Goal: Task Accomplishment & Management: Complete application form

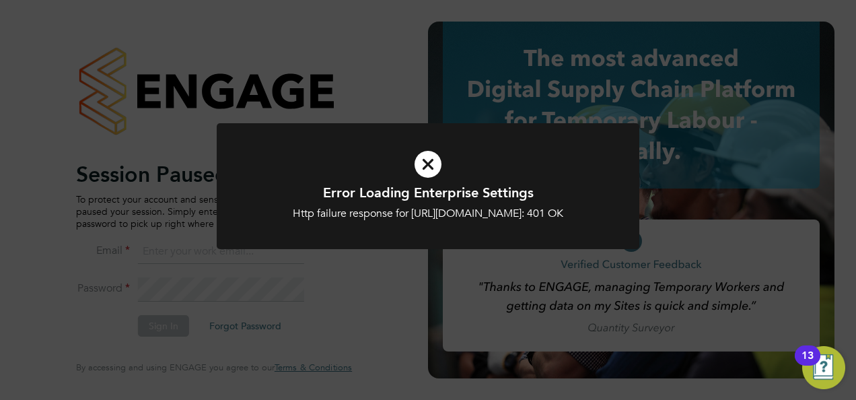
type input "[EMAIL_ADDRESS][DOMAIN_NAME]"
click at [424, 160] on icon at bounding box center [428, 164] width 350 height 53
click at [158, 326] on div "Error Loading Enterprise Settings Http failure response for https://educationma…" at bounding box center [428, 200] width 856 height 400
click at [436, 176] on icon at bounding box center [428, 164] width 350 height 53
click at [430, 149] on icon at bounding box center [428, 164] width 350 height 53
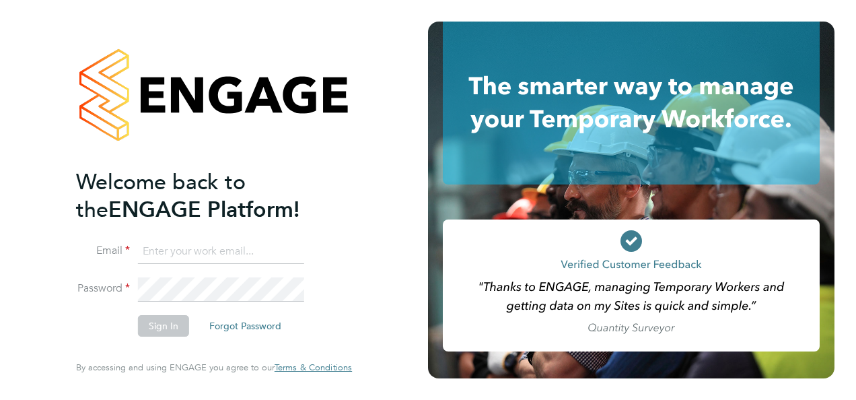
type input "[EMAIL_ADDRESS][DOMAIN_NAME]"
click at [165, 327] on button "Sign In" at bounding box center [163, 326] width 51 height 22
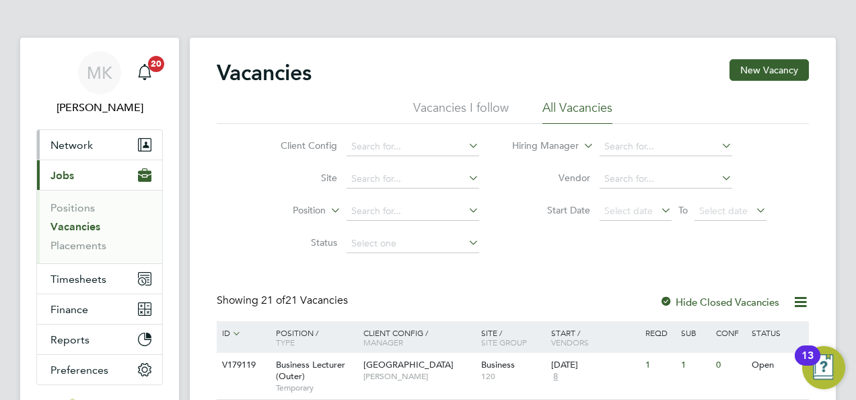
click at [89, 139] on span "Network" at bounding box center [71, 145] width 42 height 13
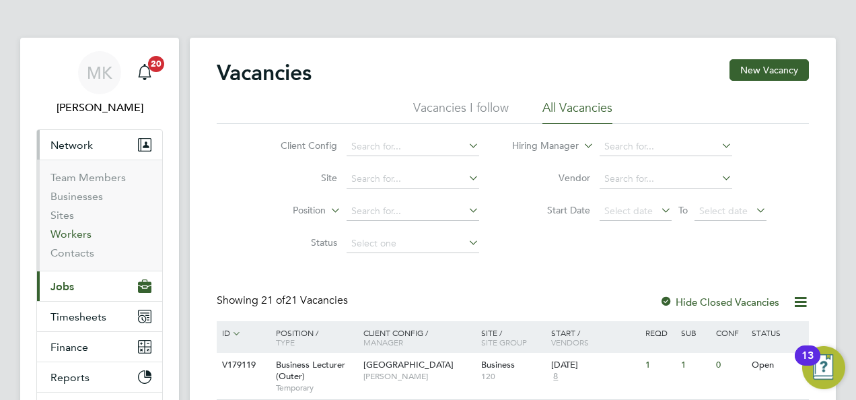
click at [63, 237] on link "Workers" at bounding box center [70, 234] width 41 height 13
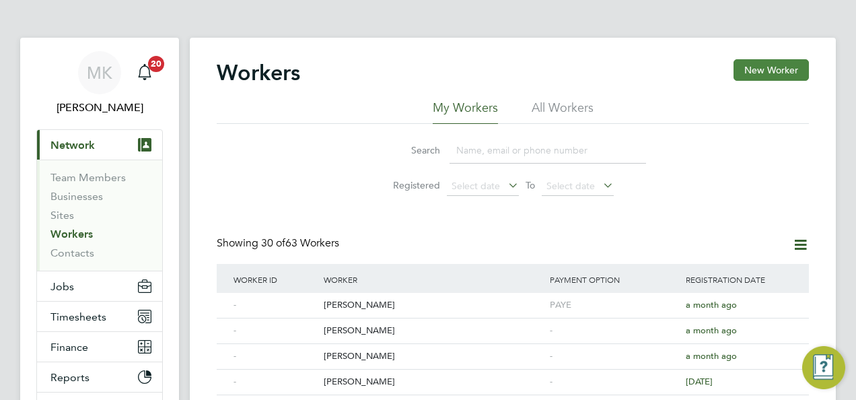
click at [764, 69] on button "New Worker" at bounding box center [771, 70] width 75 height 22
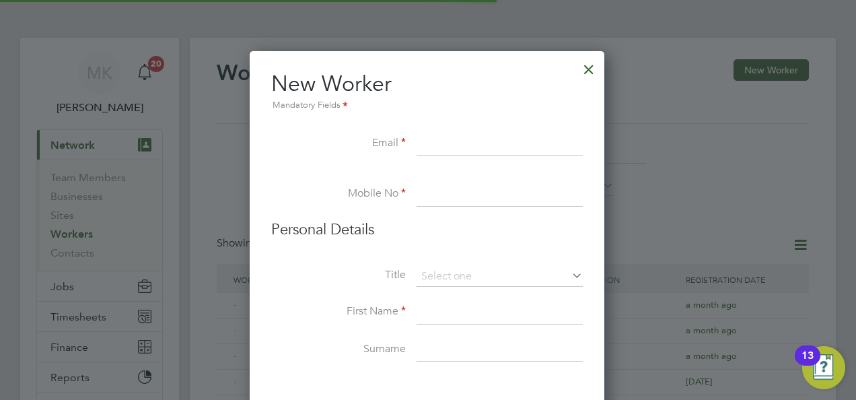
scroll to position [1140, 356]
paste input "[EMAIL_ADDRESS][DOMAIN_NAME]"
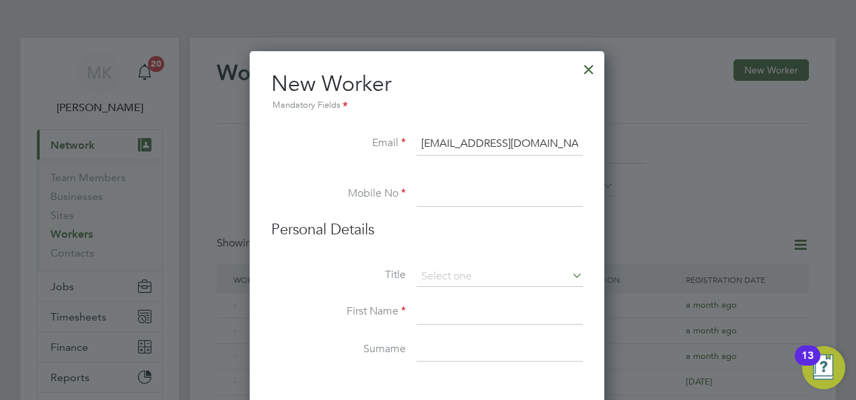
type input "[EMAIL_ADDRESS][DOMAIN_NAME]"
click at [448, 197] on input at bounding box center [500, 194] width 166 height 24
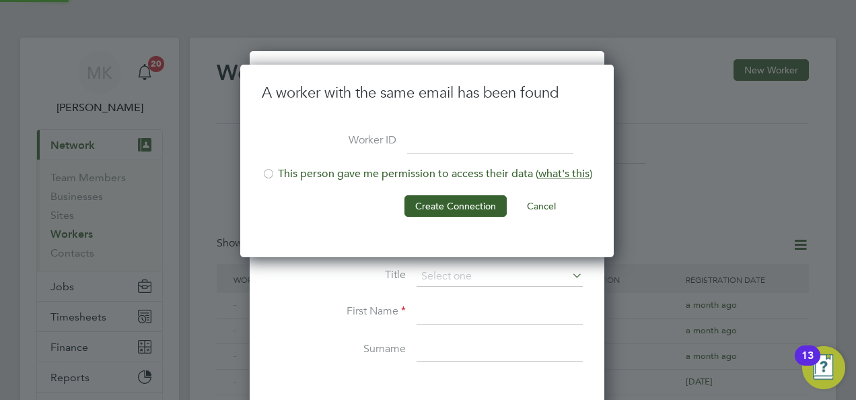
scroll to position [193, 376]
click at [540, 203] on button "Cancel" at bounding box center [541, 206] width 50 height 22
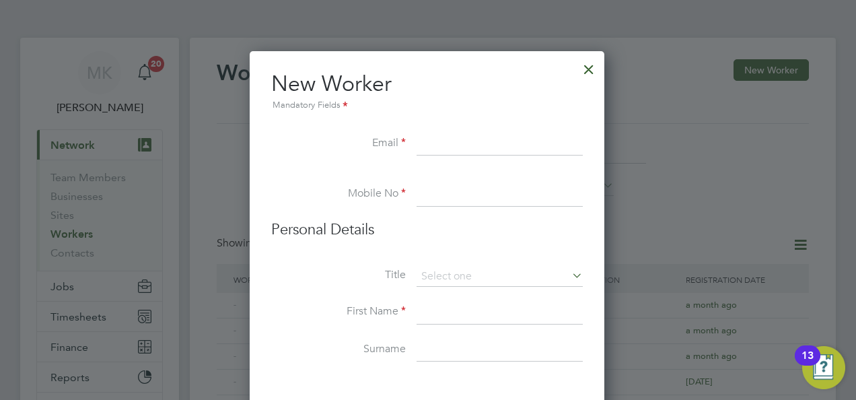
click at [586, 70] on div at bounding box center [589, 66] width 24 height 24
